Goal: Navigation & Orientation: Find specific page/section

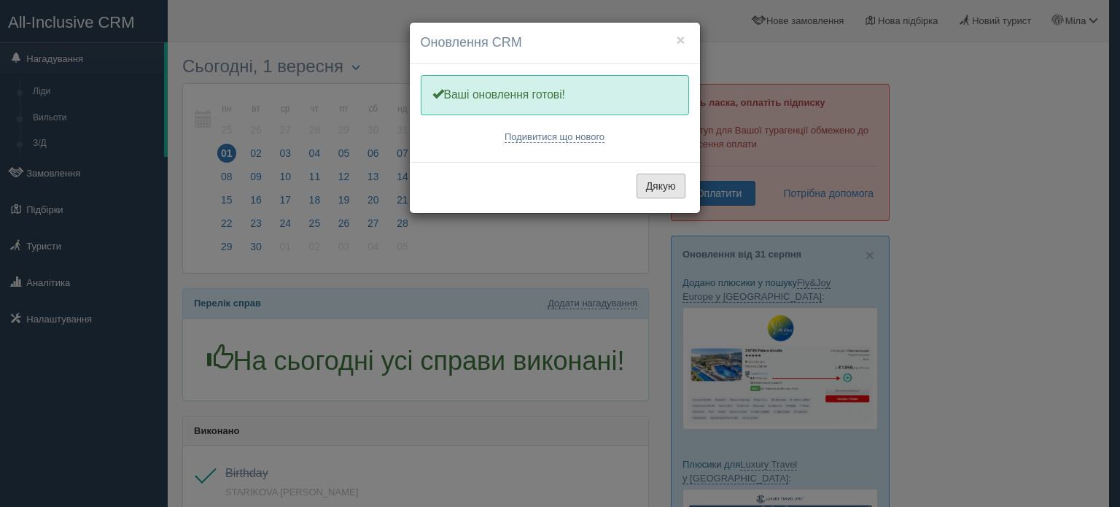
click at [662, 183] on button "Дякую" at bounding box center [661, 186] width 49 height 25
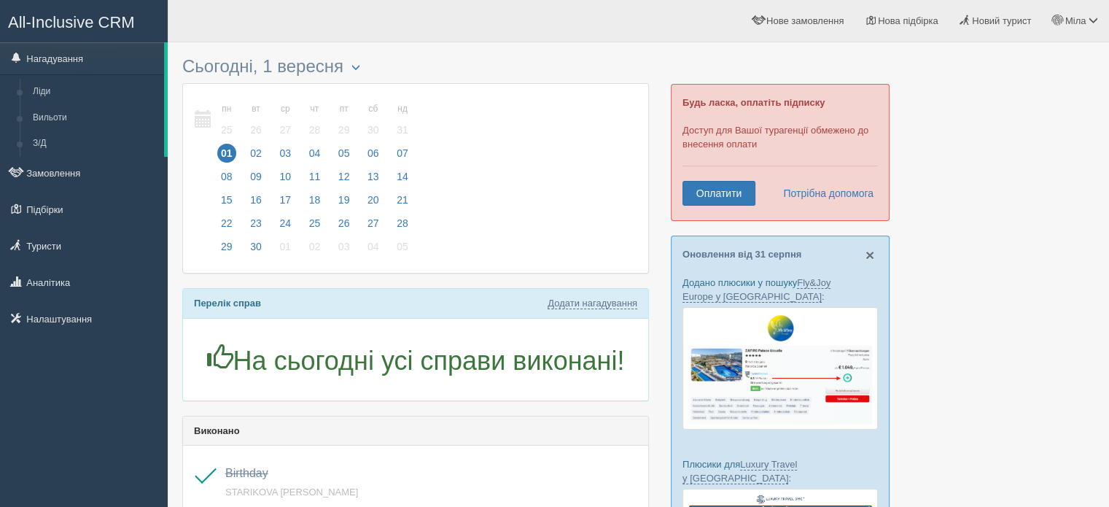
click at [872, 256] on span "×" at bounding box center [870, 254] width 9 height 17
